Goal: Transaction & Acquisition: Obtain resource

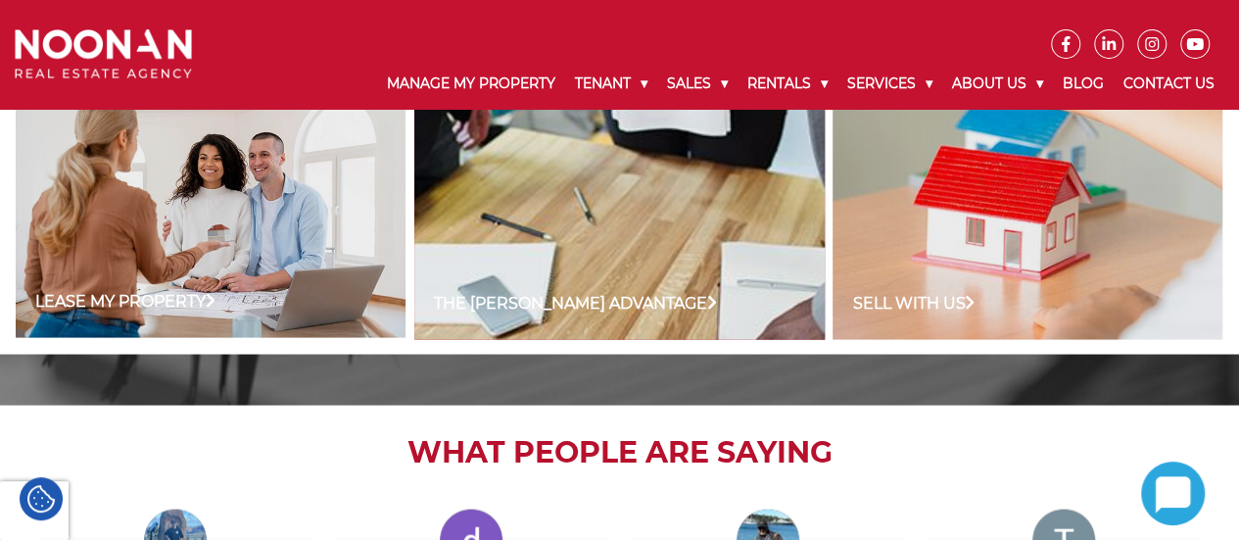
scroll to position [1629, 0]
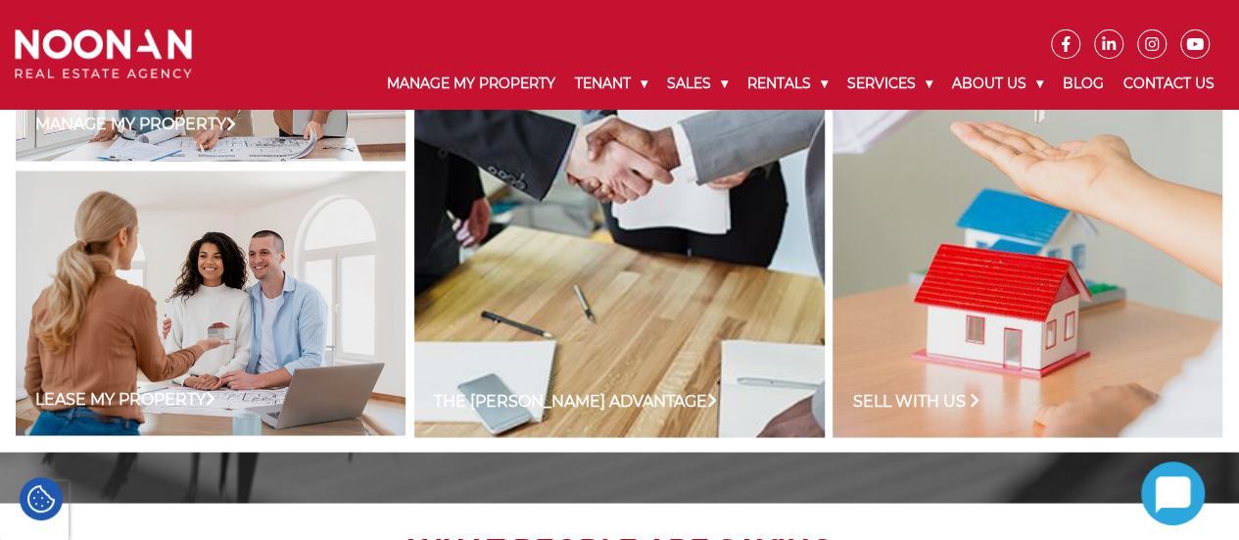
click at [879, 399] on link "Sell with us" at bounding box center [915, 401] width 127 height 24
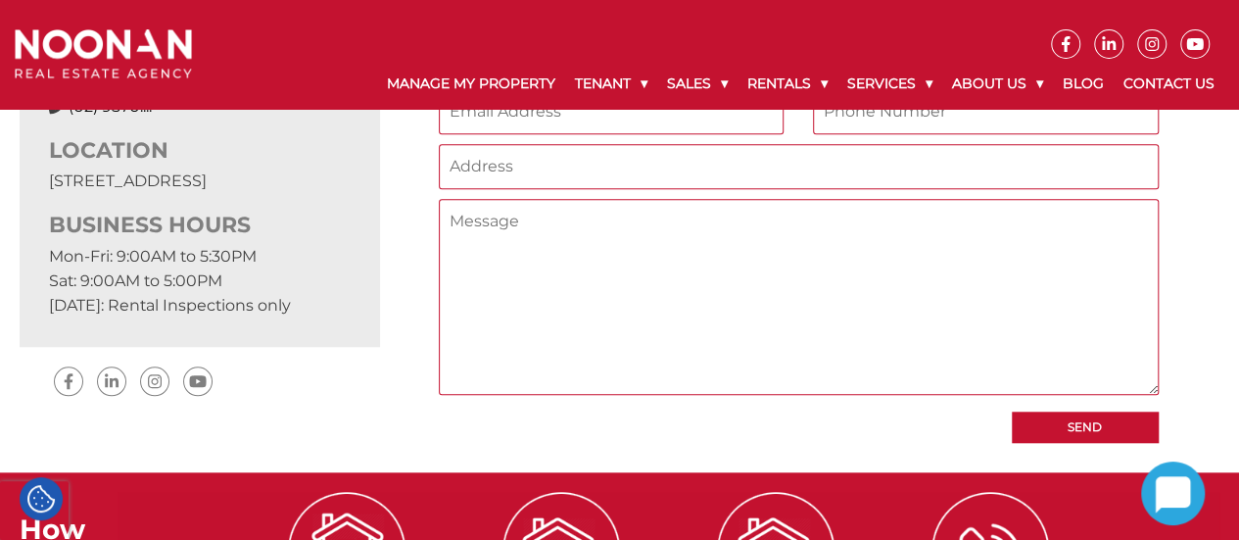
scroll to position [588, 0]
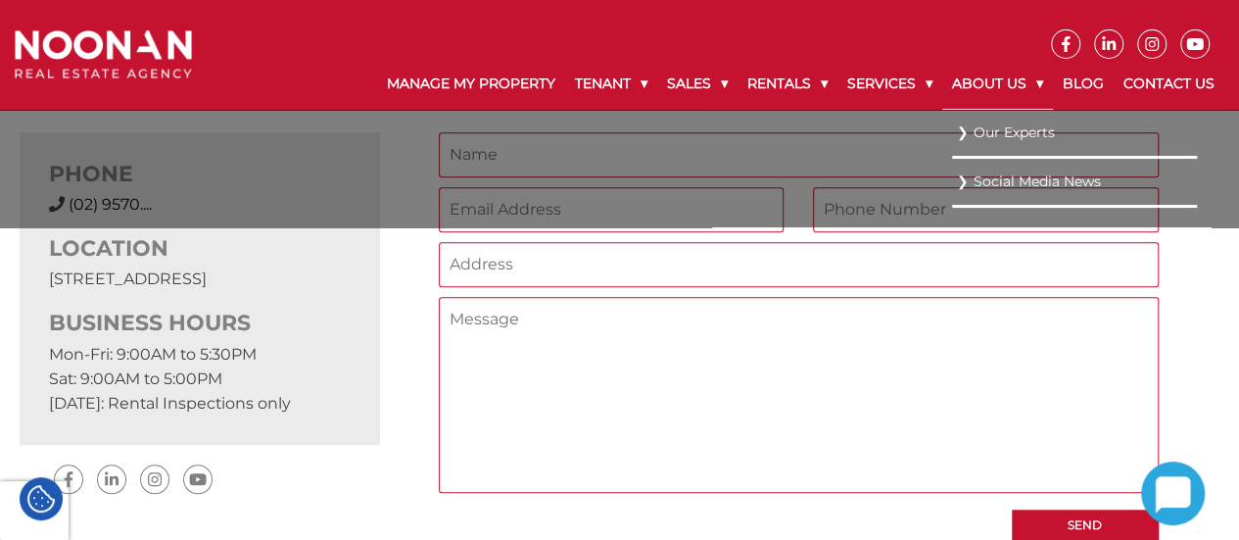
click at [1016, 82] on link "About Us" at bounding box center [997, 84] width 111 height 51
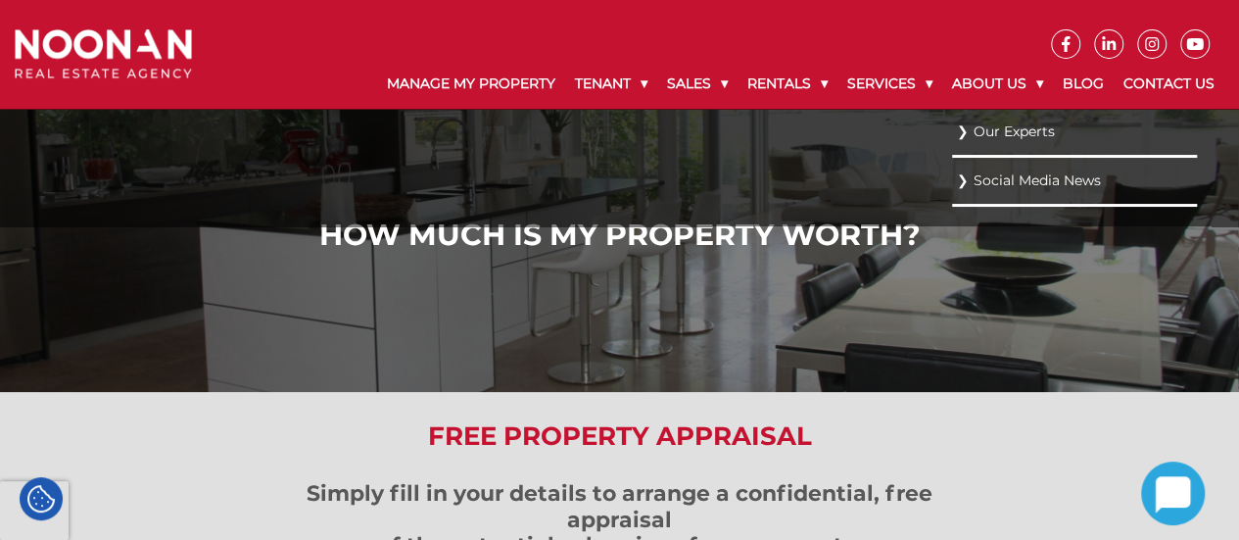
click at [999, 134] on link "Our Experts" at bounding box center [1074, 131] width 235 height 26
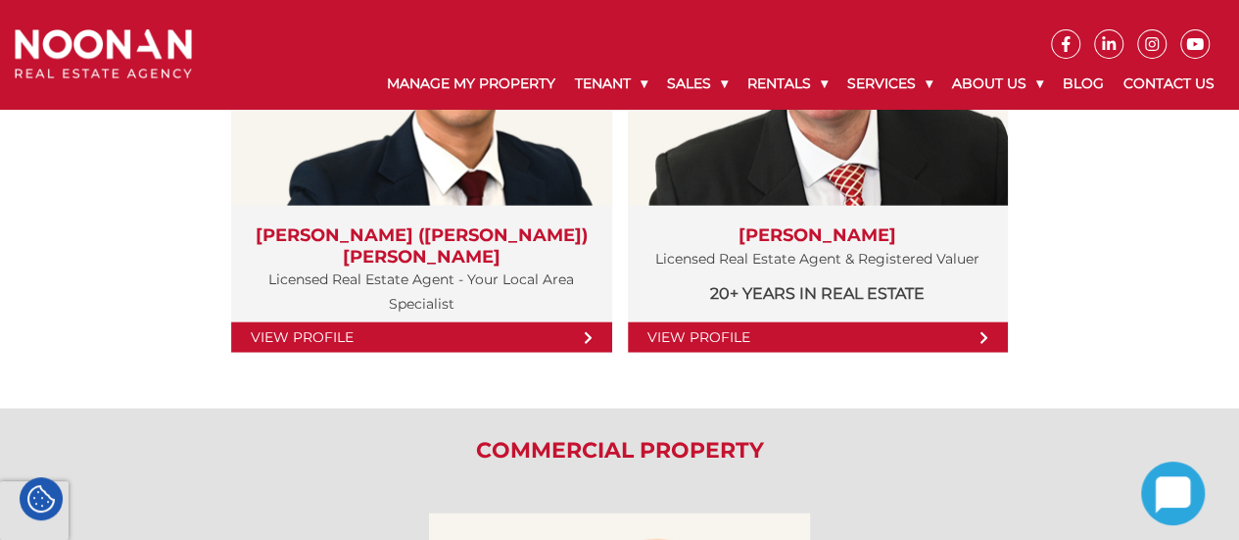
scroll to position [2154, 0]
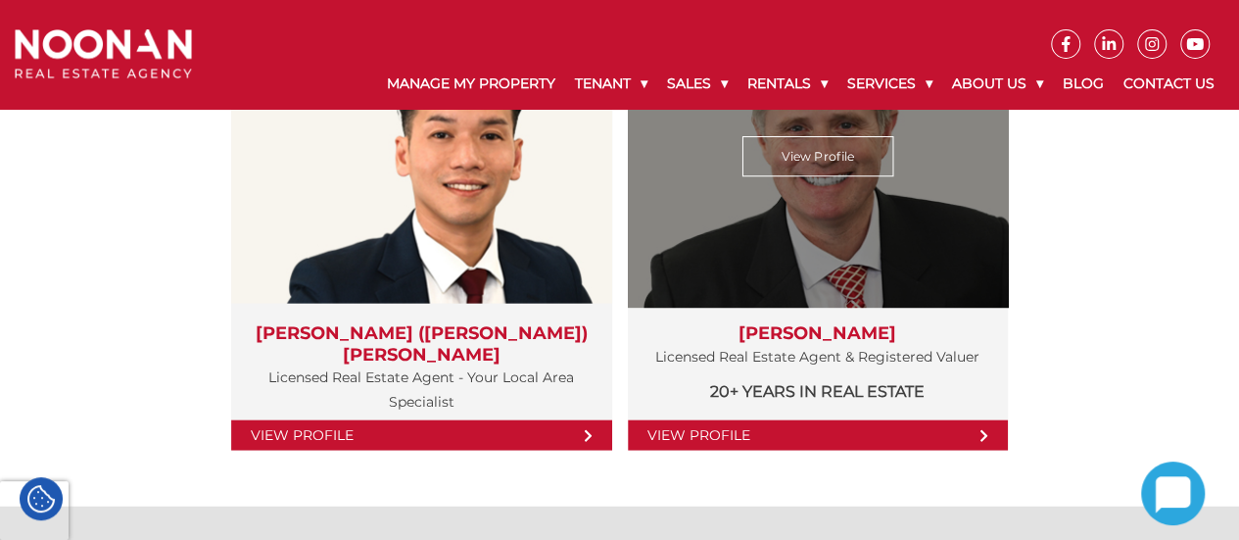
click at [915, 432] on link "View Profile" at bounding box center [818, 435] width 380 height 30
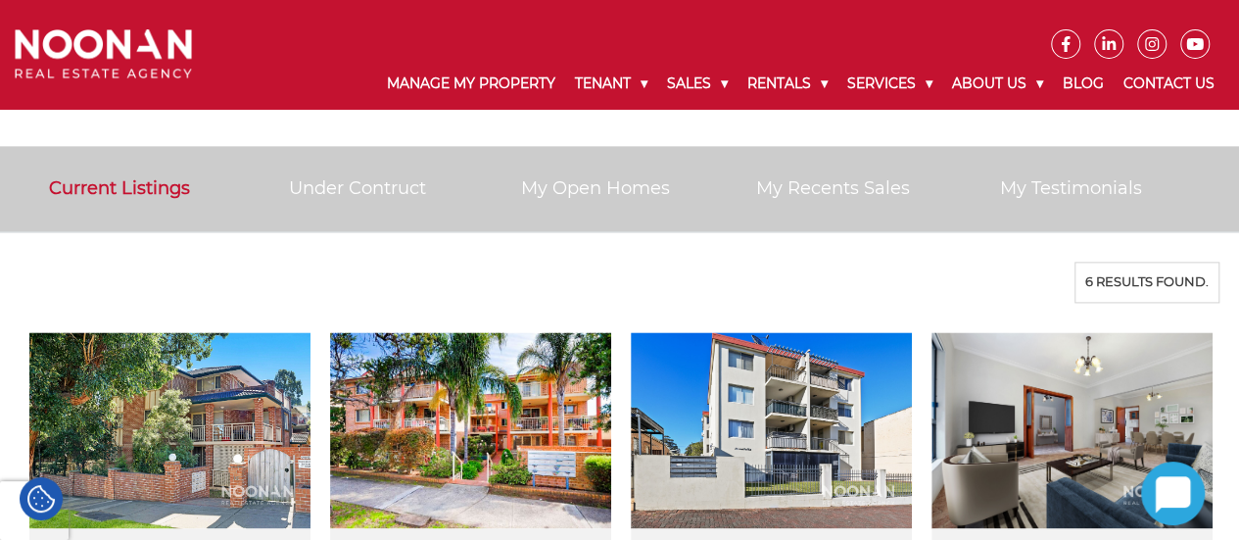
scroll to position [1273, 0]
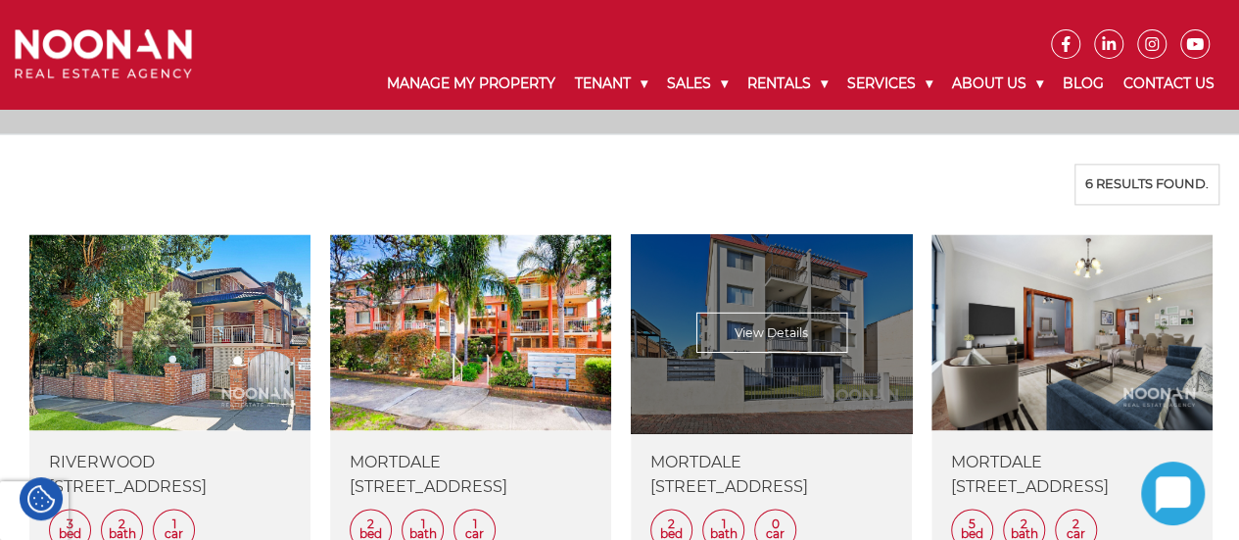
click at [726, 421] on link at bounding box center [771, 417] width 281 height 366
click at [719, 518] on link at bounding box center [771, 417] width 281 height 366
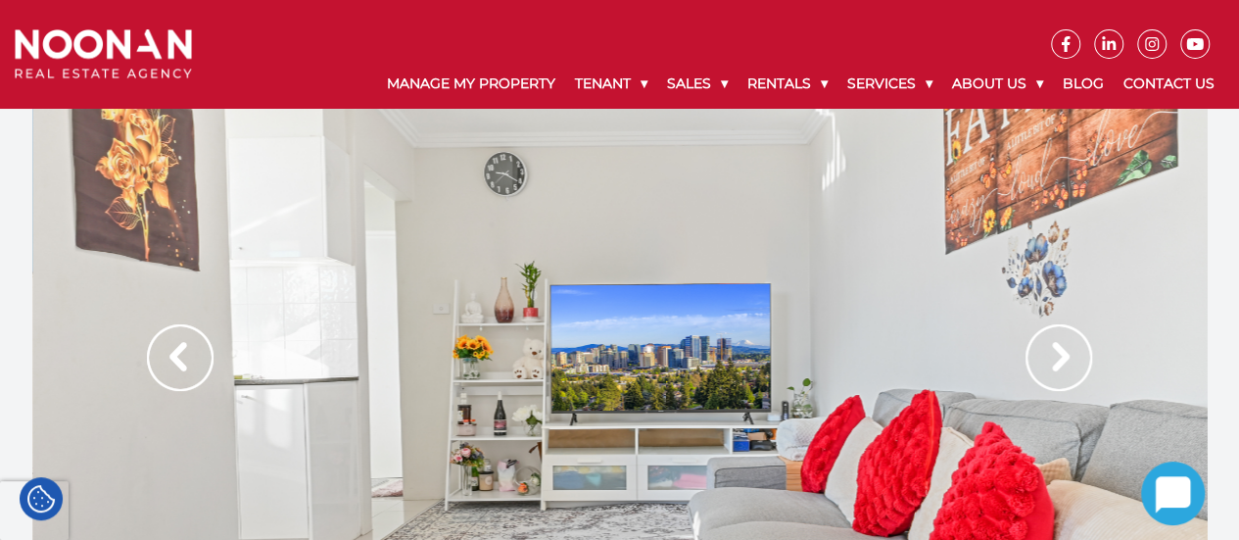
click at [1058, 352] on img at bounding box center [1058, 357] width 67 height 67
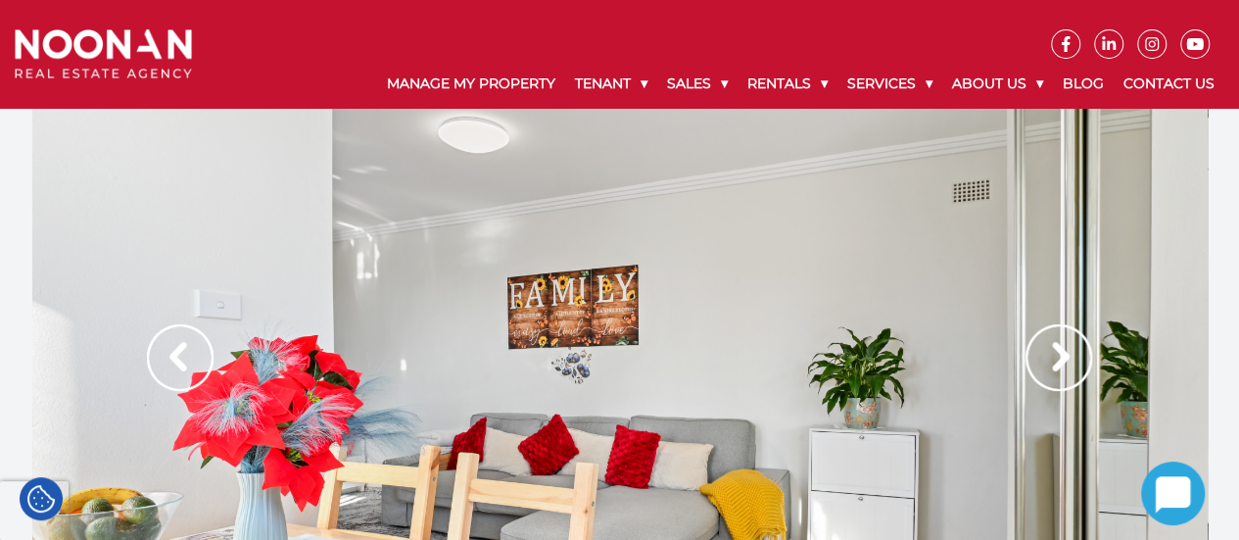
click at [1058, 353] on img at bounding box center [1058, 357] width 67 height 67
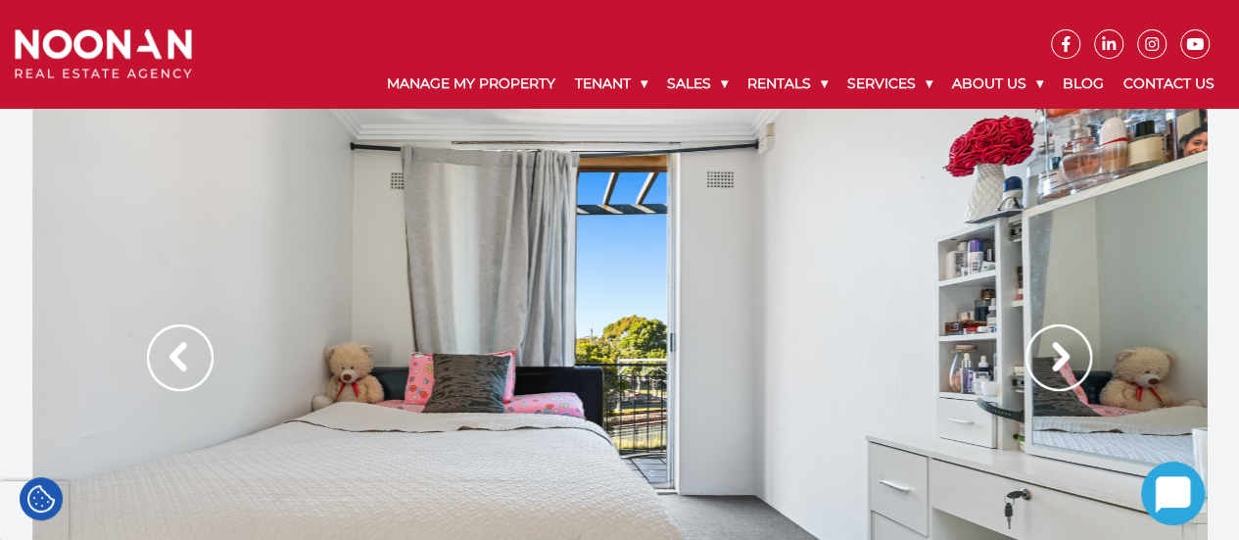
click at [1058, 353] on img at bounding box center [1058, 357] width 67 height 67
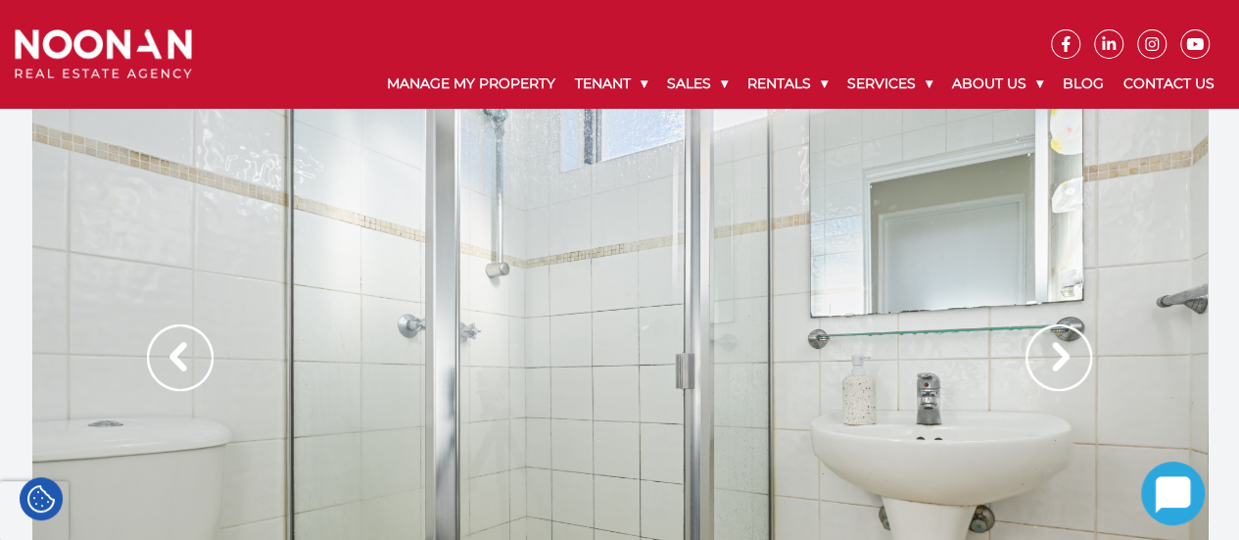
click at [1058, 360] on img at bounding box center [1058, 357] width 67 height 67
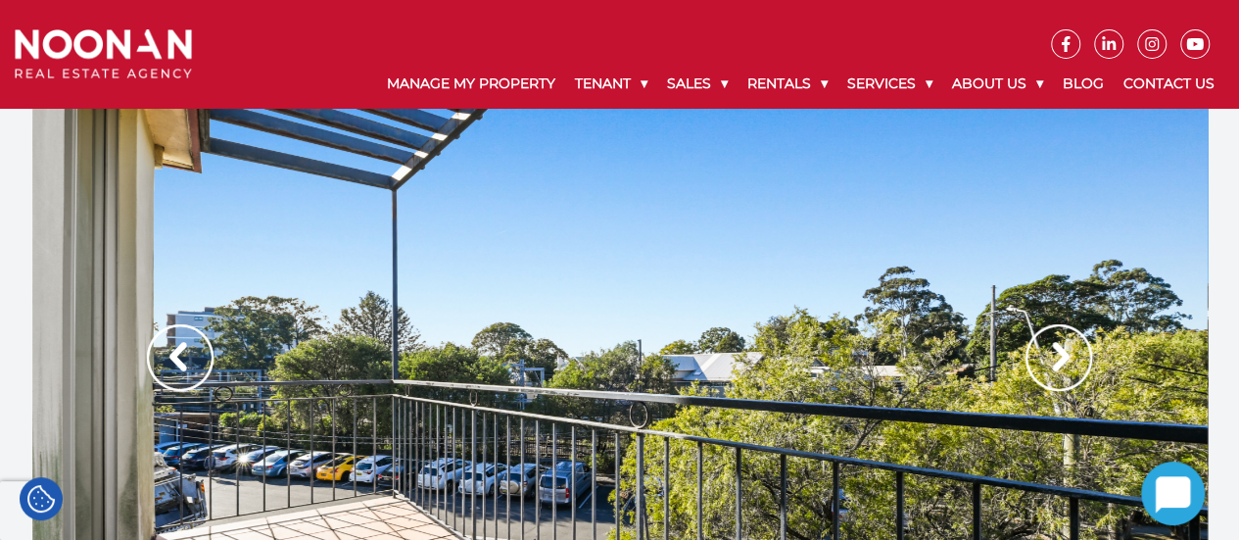
click at [1058, 360] on img at bounding box center [1058, 357] width 67 height 67
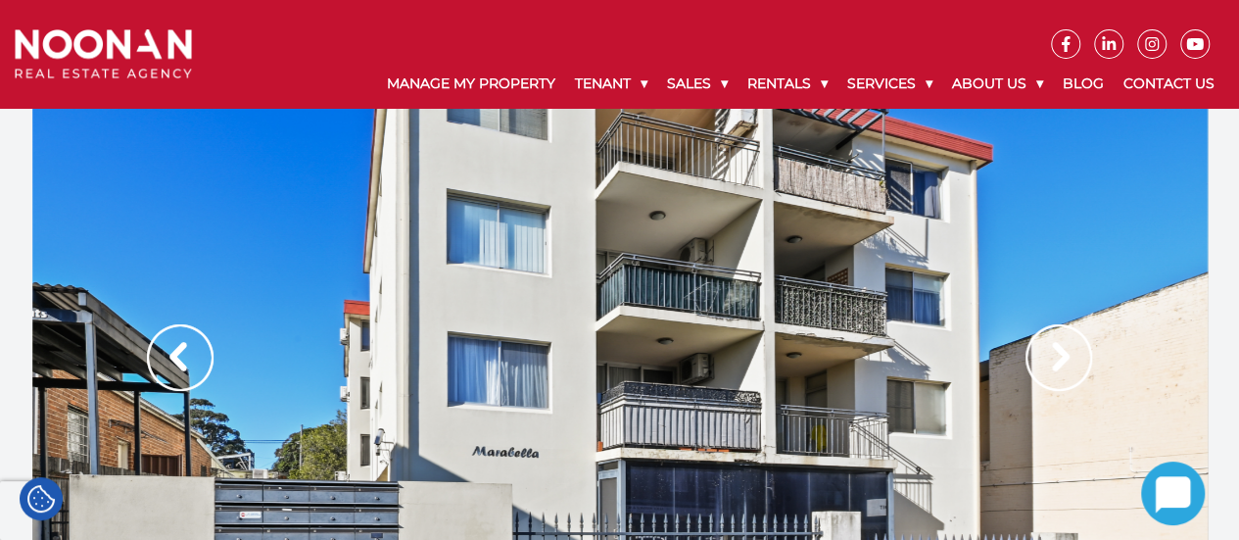
click at [1058, 360] on img at bounding box center [1058, 357] width 67 height 67
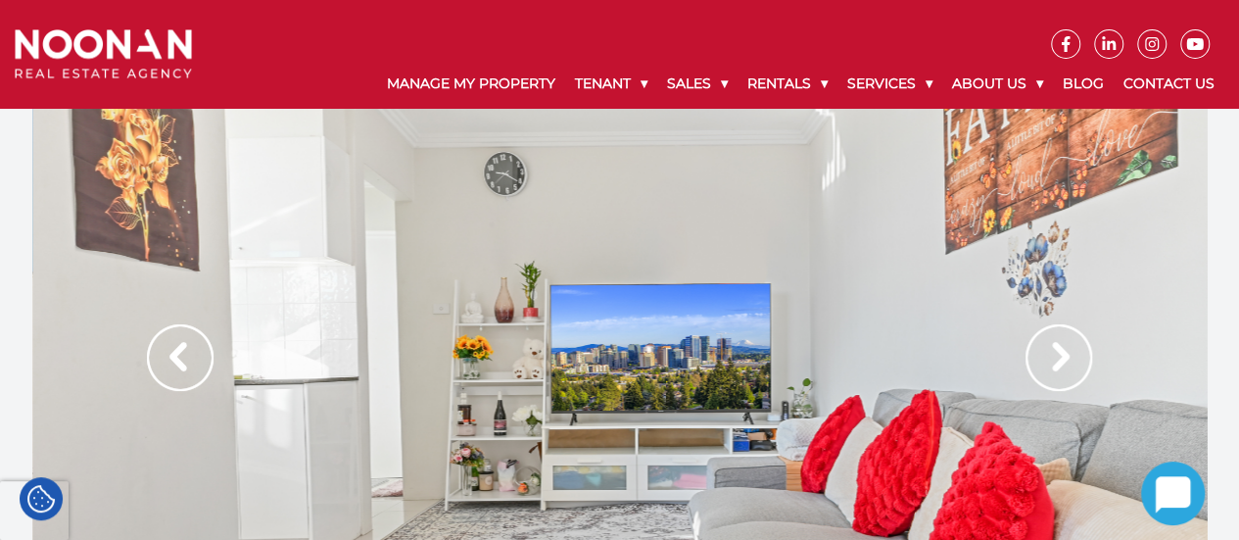
click at [161, 356] on img at bounding box center [180, 357] width 67 height 67
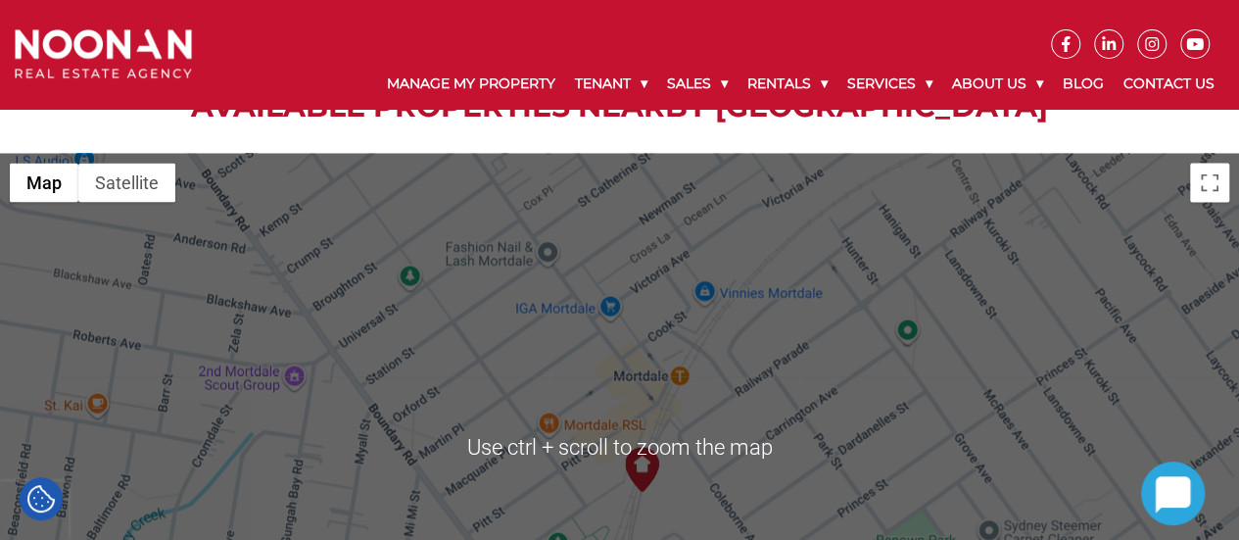
scroll to position [1958, 0]
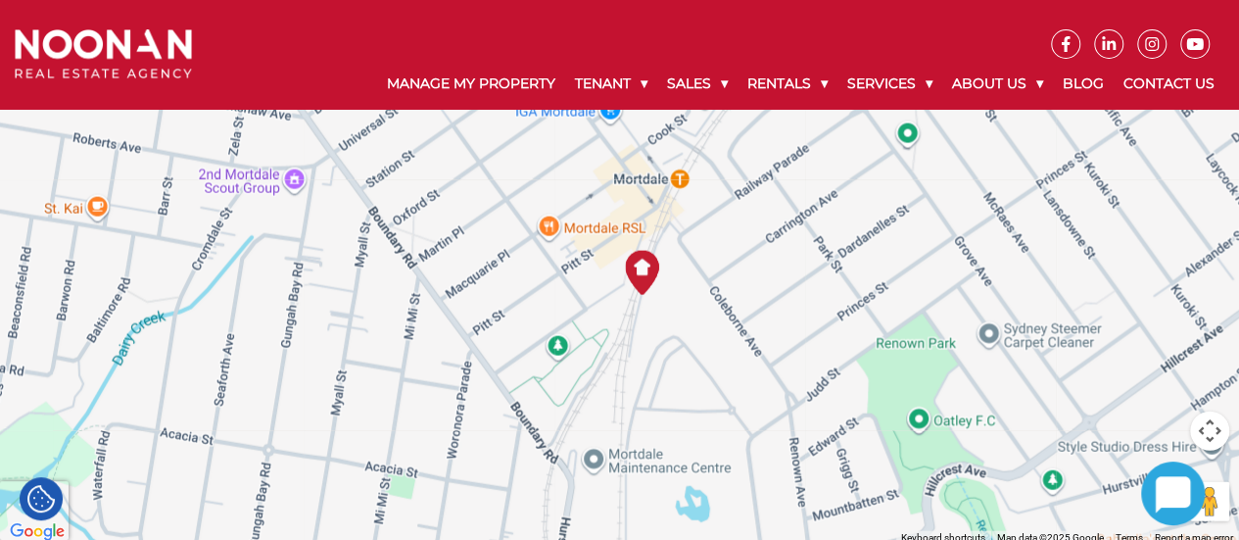
click at [748, 449] on div at bounding box center [619, 251] width 1239 height 588
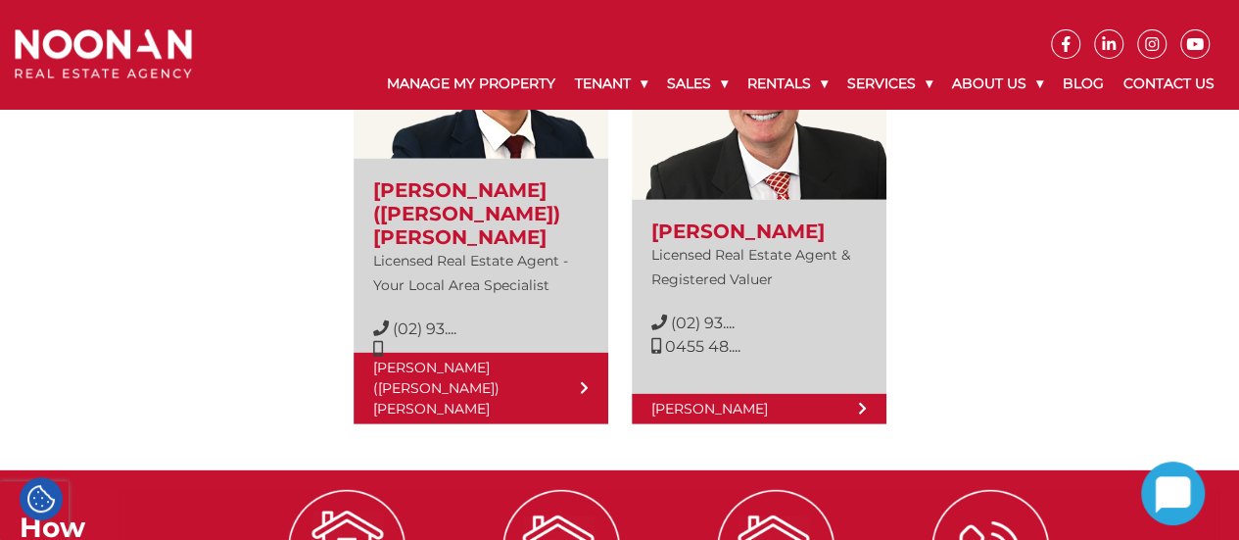
scroll to position [2742, 0]
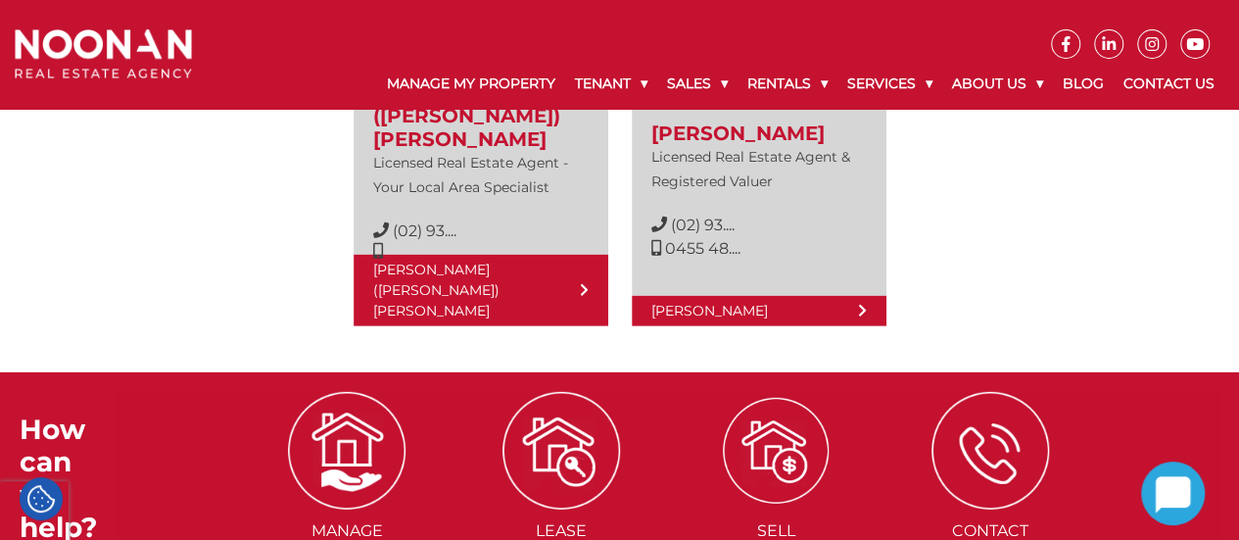
click at [774, 519] on span "Sell my Property" at bounding box center [776, 542] width 211 height 47
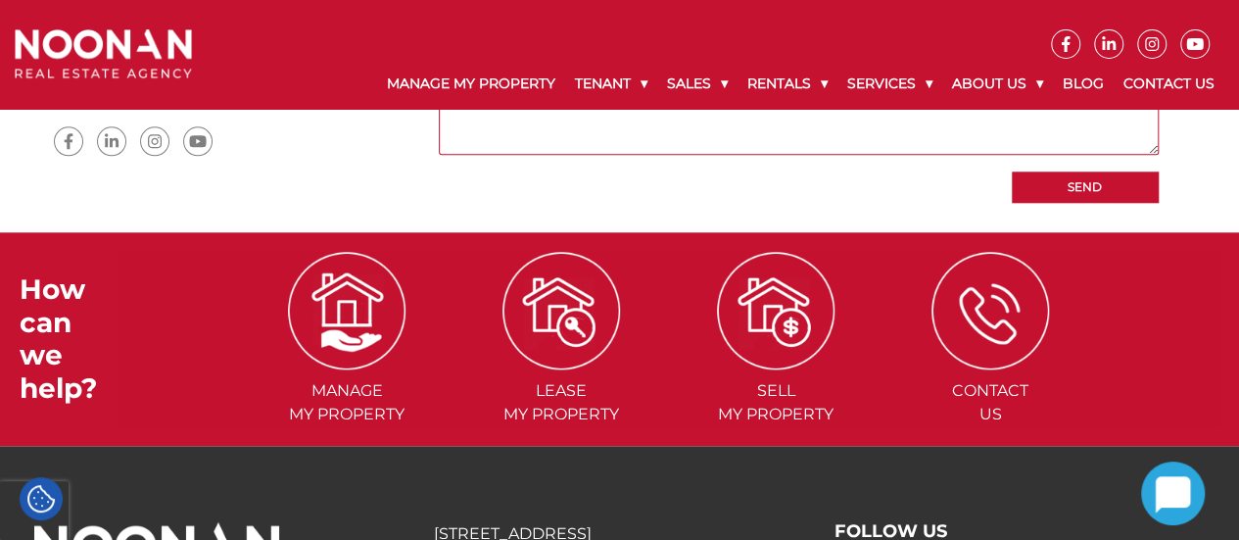
scroll to position [827, 0]
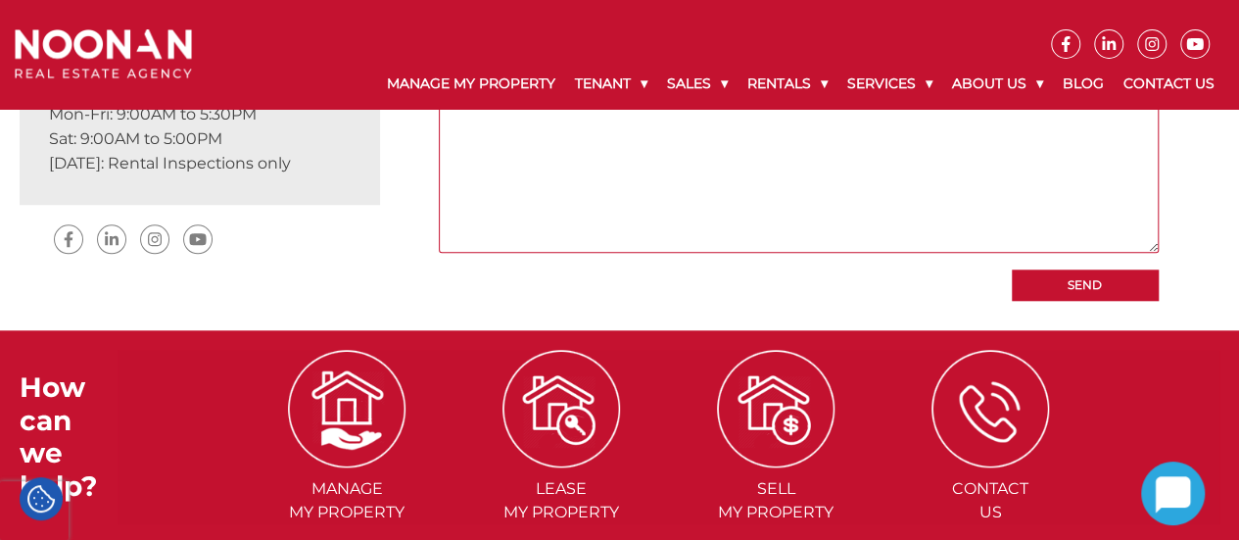
click at [1063, 42] on icon at bounding box center [1065, 44] width 9 height 16
